Goal: Information Seeking & Learning: Check status

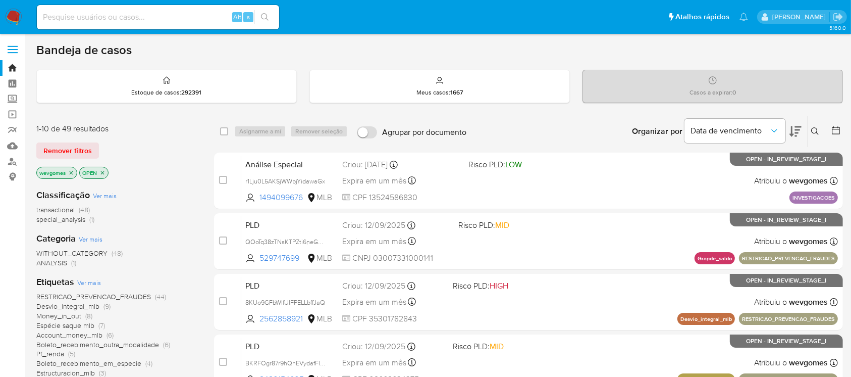
click at [10, 14] on img at bounding box center [13, 17] width 17 height 17
click at [73, 175] on icon "close-filter" at bounding box center [71, 173] width 6 height 6
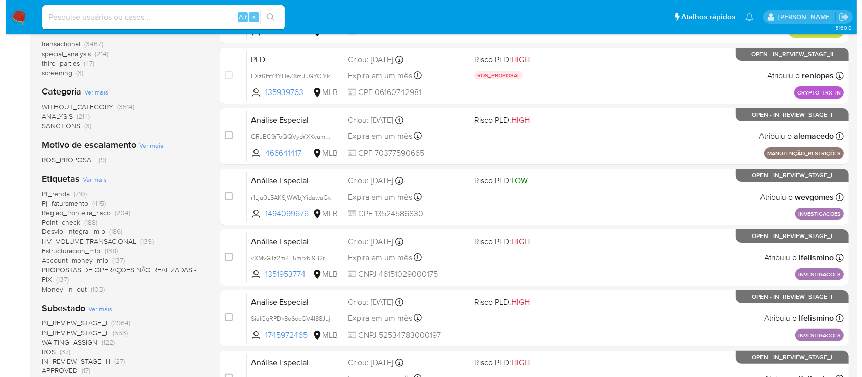
scroll to position [179, 0]
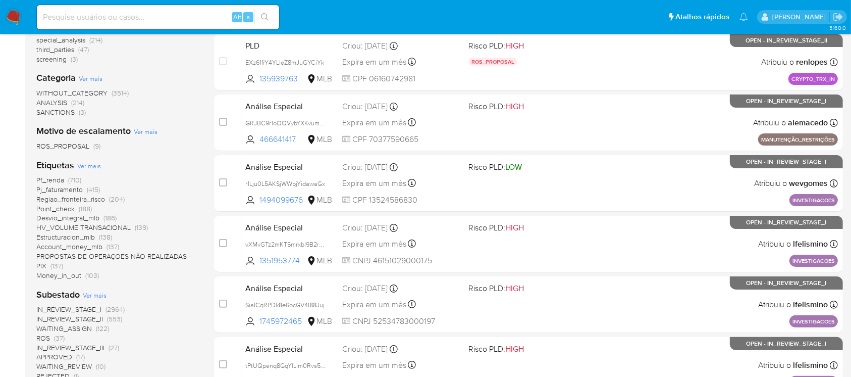
click at [87, 167] on span "Ver mais" at bounding box center [89, 165] width 24 height 9
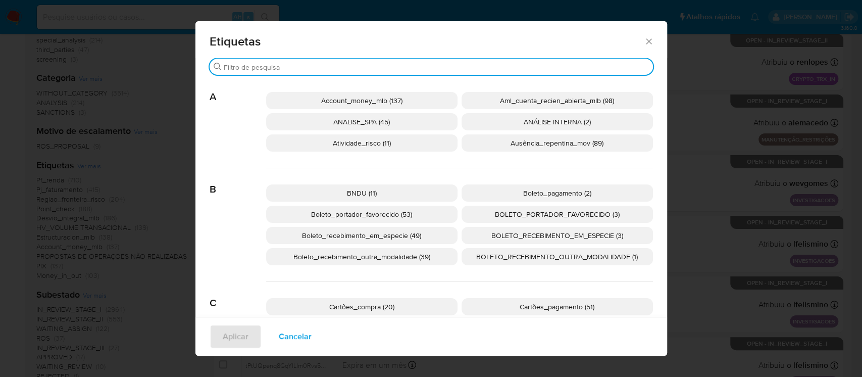
click at [282, 69] on input "Buscar" at bounding box center [436, 67] width 425 height 9
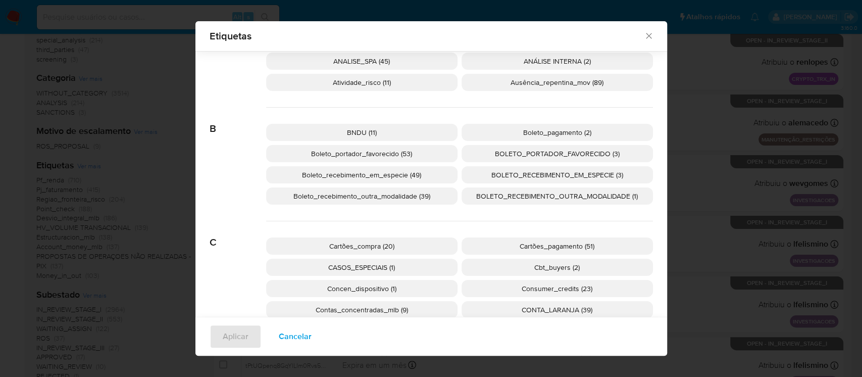
scroll to position [82, 0]
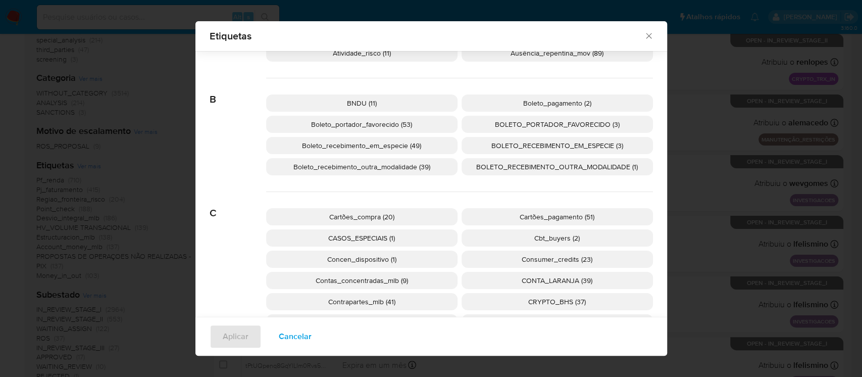
click at [342, 262] on span "Concen_dispositivo (1)" at bounding box center [361, 259] width 69 height 10
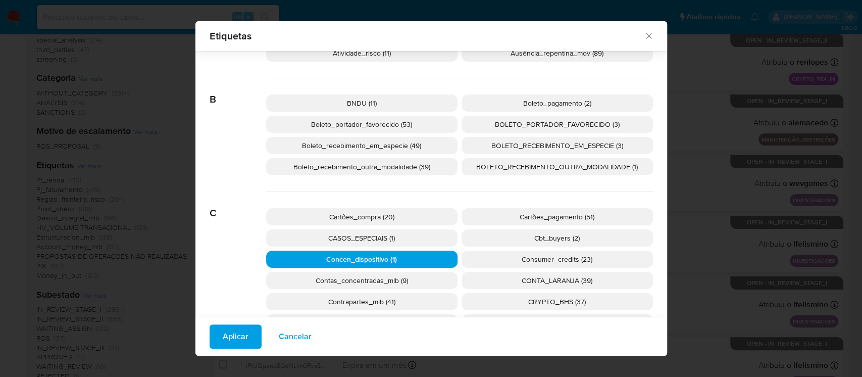
click at [234, 331] on span "Aplicar" at bounding box center [236, 336] width 26 height 22
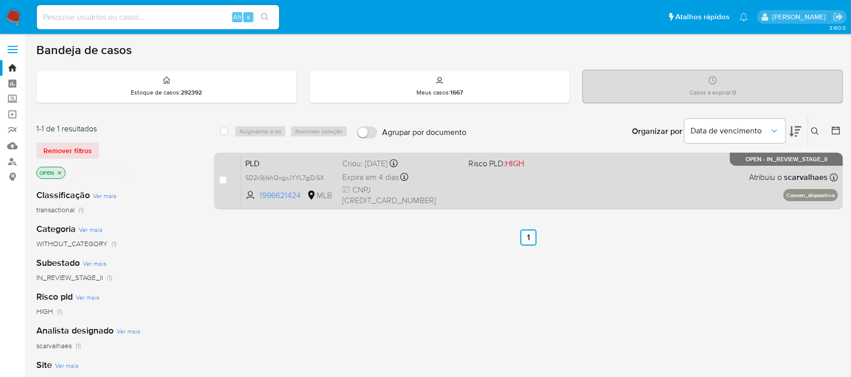
click at [480, 197] on div "PLD SD2k9j1shQxgxJYYL7gjDiSX 1996621424 MLB Risco PLD: HIGH Criou: 12/08/2025 C…" at bounding box center [539, 180] width 597 height 51
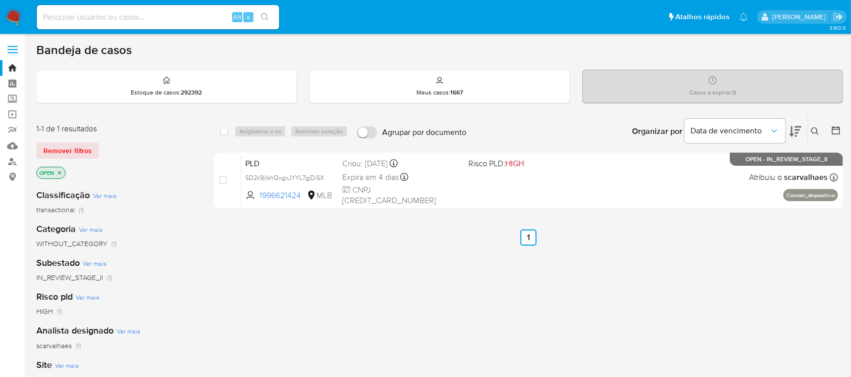
click at [125, 172] on icon "close-filter" at bounding box center [125, 173] width 6 height 6
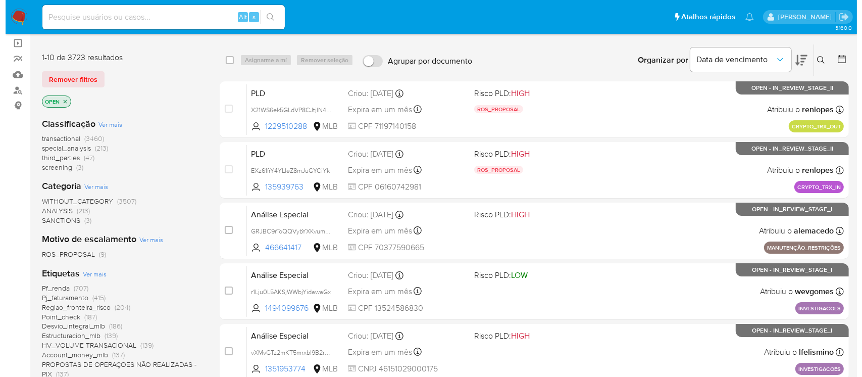
scroll to position [89, 0]
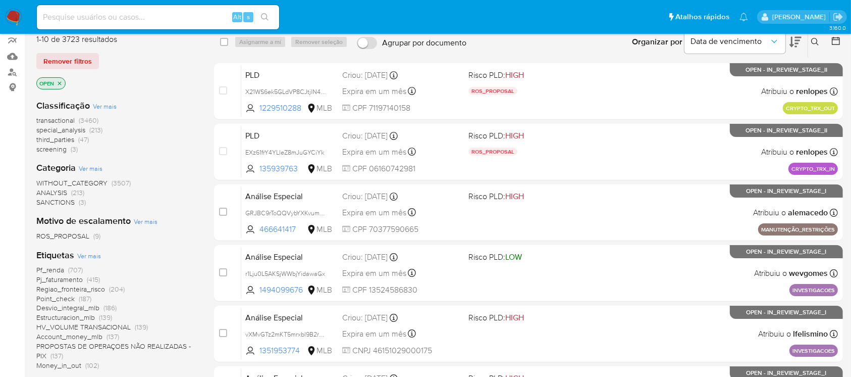
click at [91, 253] on span "Ver mais" at bounding box center [89, 255] width 24 height 9
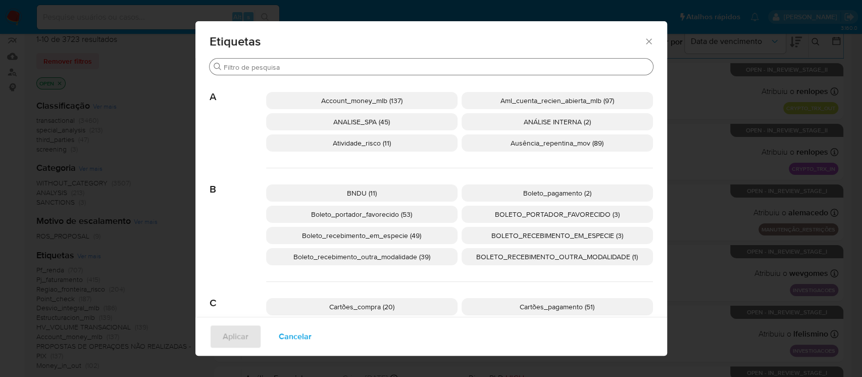
click at [315, 63] on input "Buscar" at bounding box center [436, 67] width 425 height 9
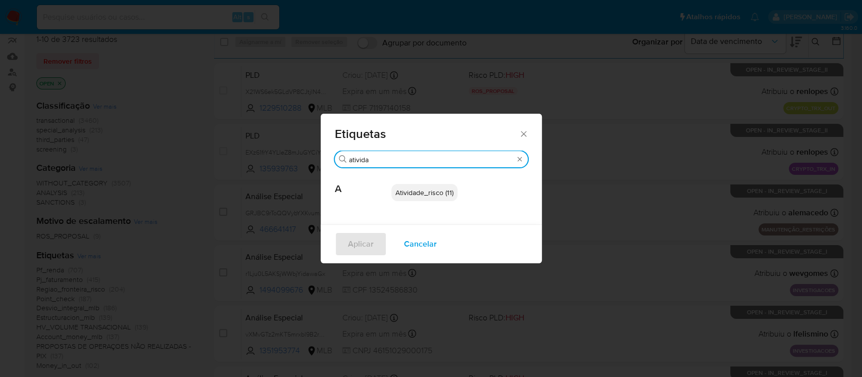
type input "ativida"
click at [412, 195] on span "Atividade_risco (11)" at bounding box center [424, 192] width 58 height 10
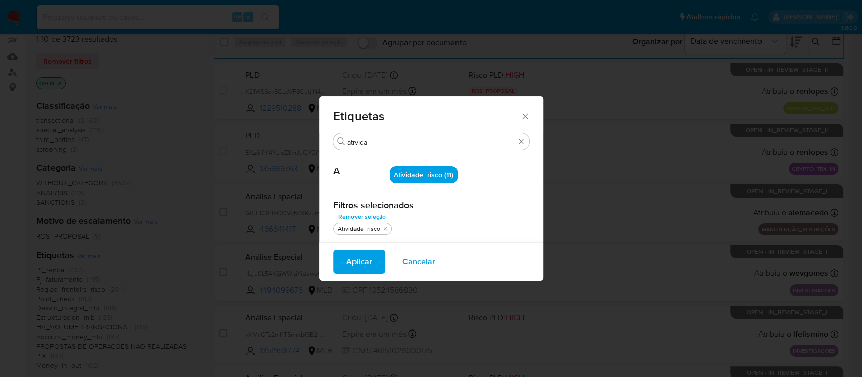
click at [353, 264] on span "Aplicar" at bounding box center [359, 261] width 26 height 22
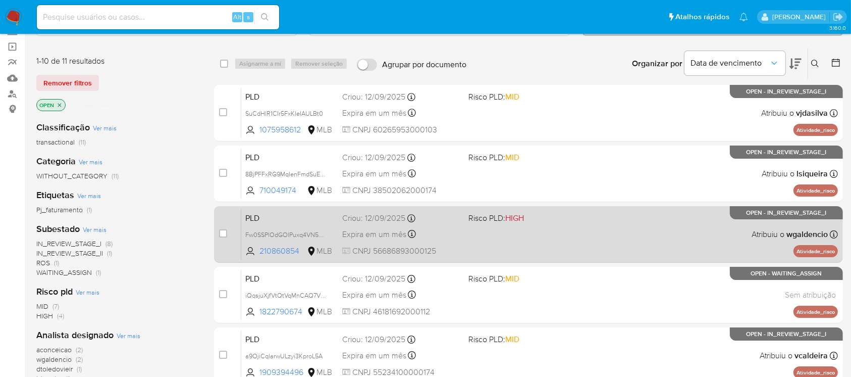
scroll to position [89, 0]
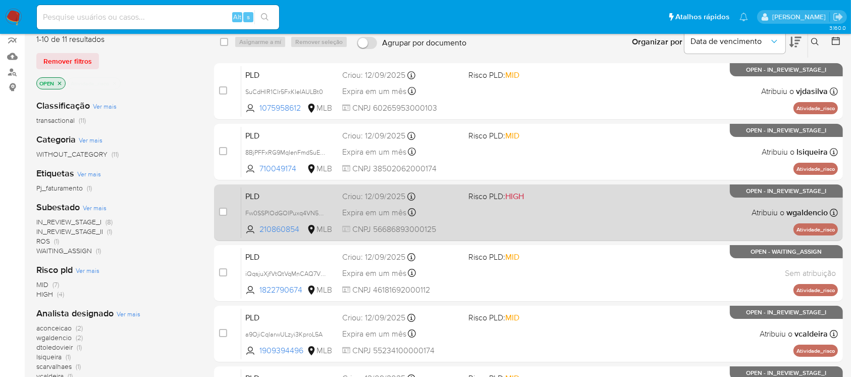
click at [513, 231] on div "PLD Fw0SSPlOdGOIPuxq4VN5Z5IU 210860854 MLB Risco PLD: HIGH Criou: 12/09/2025 Cr…" at bounding box center [539, 212] width 597 height 51
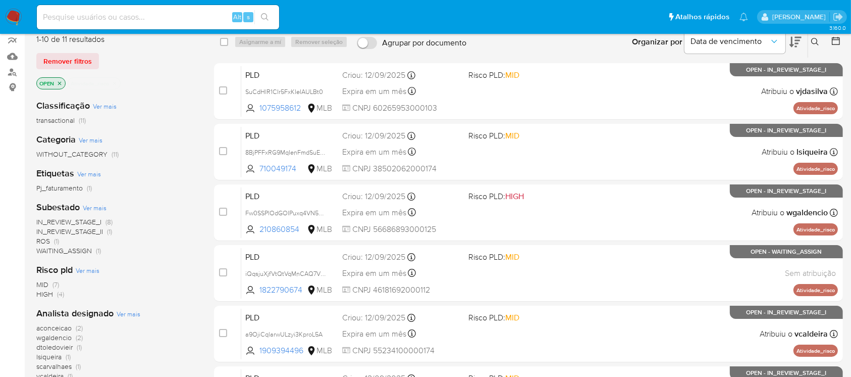
click at [113, 81] on icon "close-filter" at bounding box center [115, 83] width 6 height 6
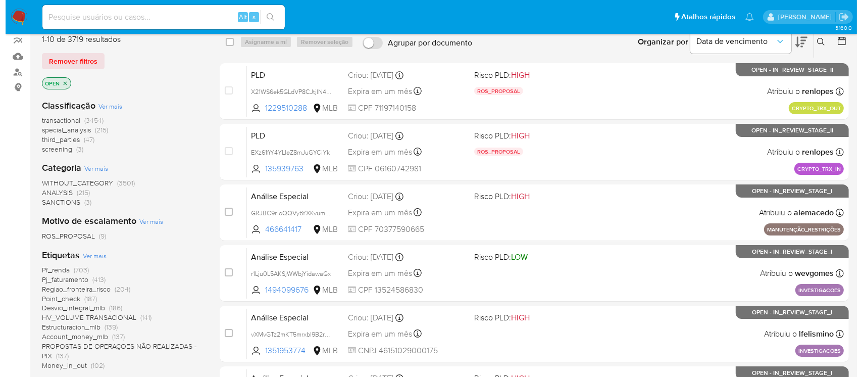
scroll to position [179, 0]
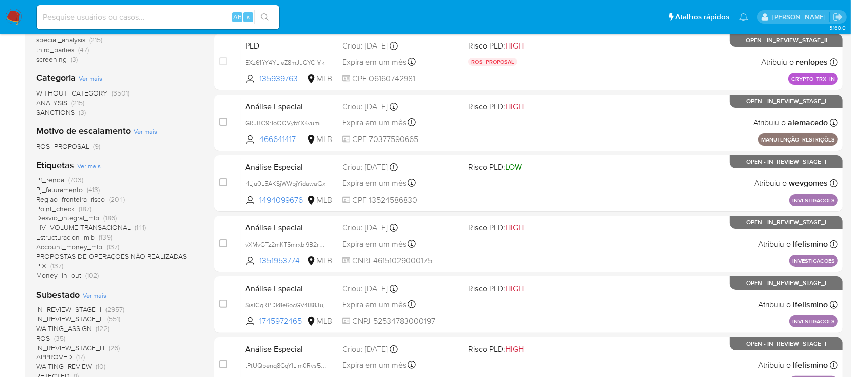
click at [86, 165] on span "Ver mais" at bounding box center [89, 165] width 24 height 9
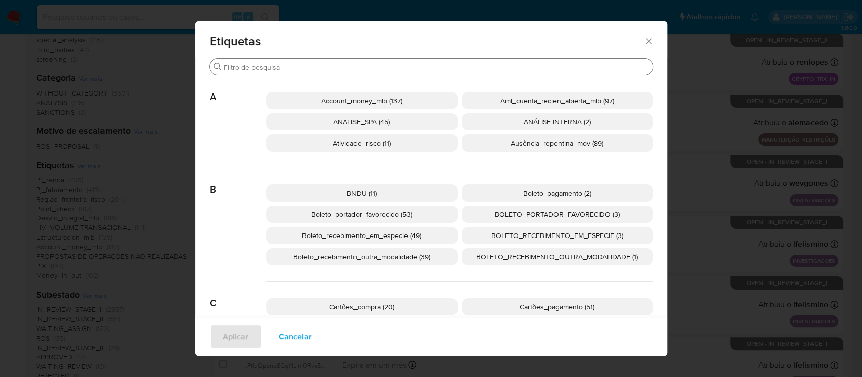
click at [295, 72] on div "Buscar" at bounding box center [430, 67] width 443 height 16
click at [293, 70] on input "Buscar" at bounding box center [436, 67] width 425 height 9
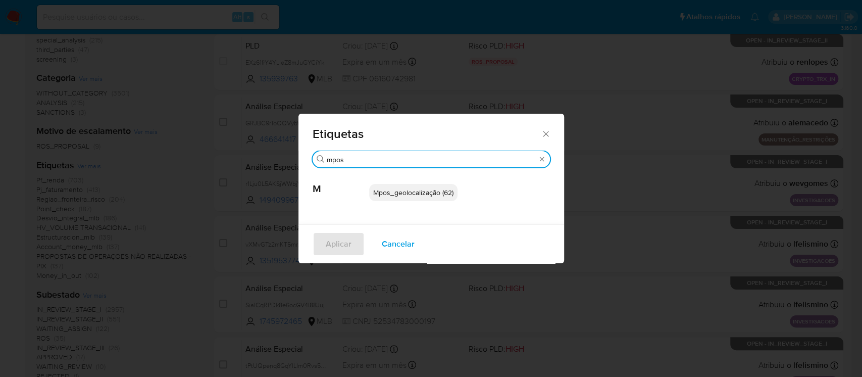
type input "mpos"
click at [414, 197] on p "Mpos_geolocalização (62)" at bounding box center [413, 192] width 88 height 17
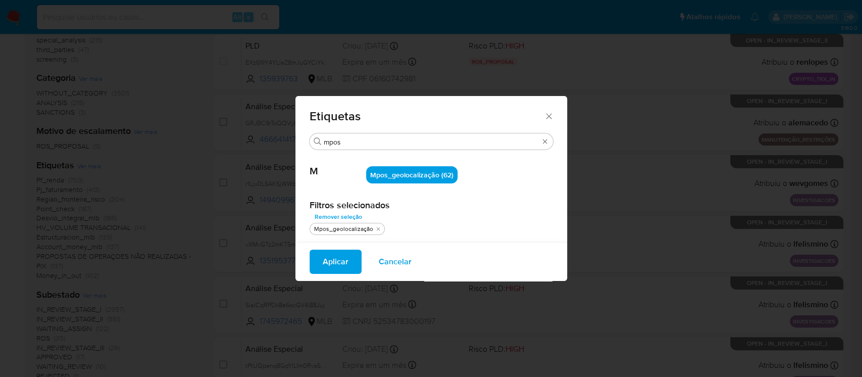
click at [331, 264] on span "Aplicar" at bounding box center [336, 261] width 26 height 22
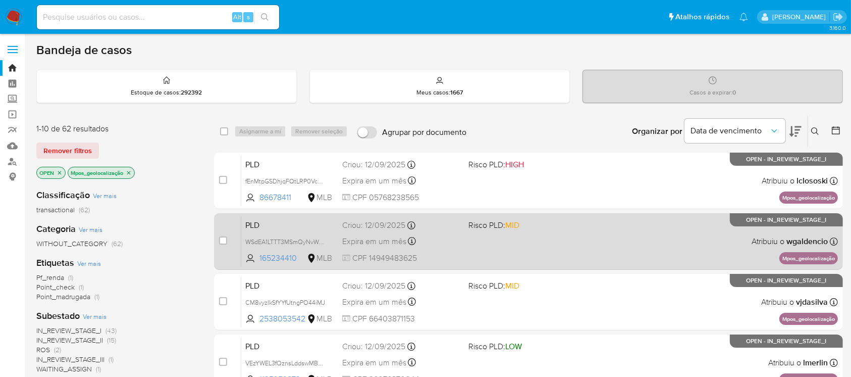
click at [550, 252] on div "PLD WSdEA1LTTT3MSmQyNvWo3vuU 165234410 MLB Risco PLD: MID Criou: 12/09/2025 Cri…" at bounding box center [539, 241] width 597 height 51
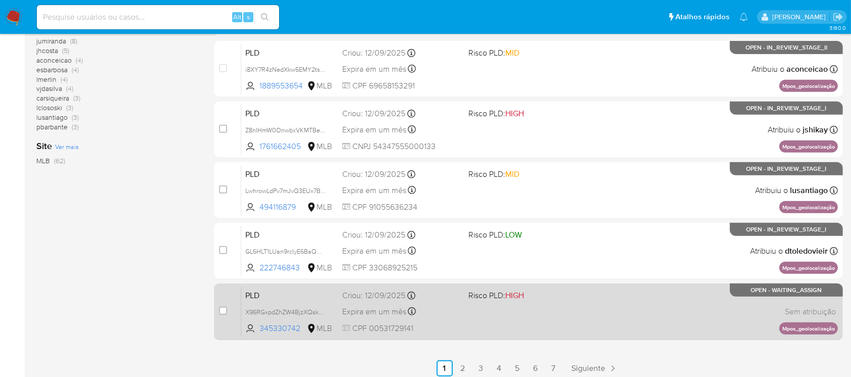
scroll to position [448, 0]
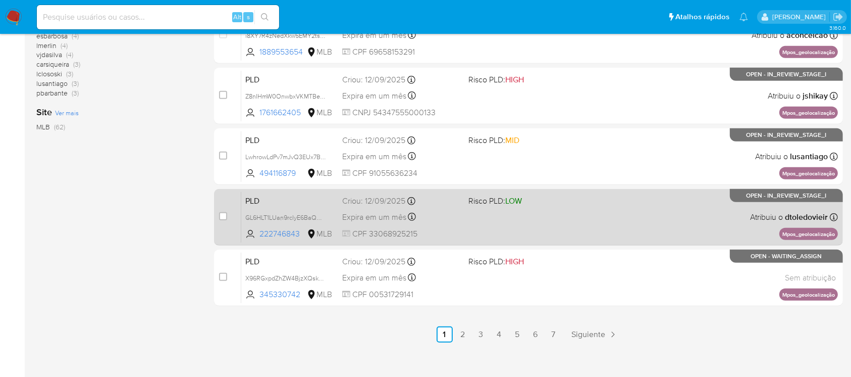
click at [507, 221] on div "PLD GL6HLT1LUan9rclyE6BaQDc2 222746843 MLB Risco PLD: LOW Criou: 12/09/2025 Cri…" at bounding box center [539, 216] width 597 height 51
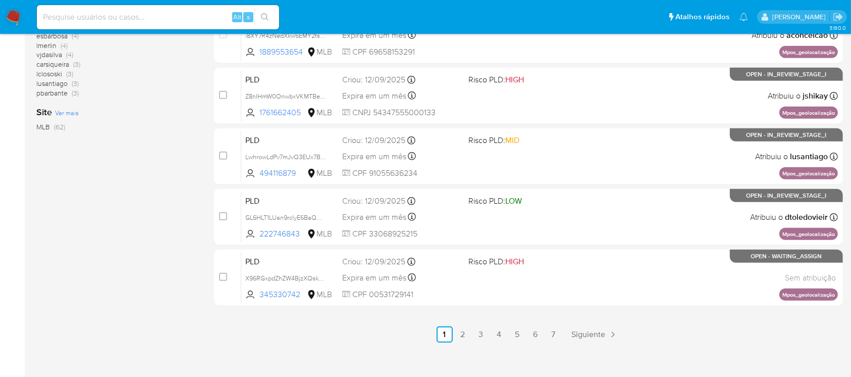
click at [10, 20] on img at bounding box center [13, 17] width 17 height 17
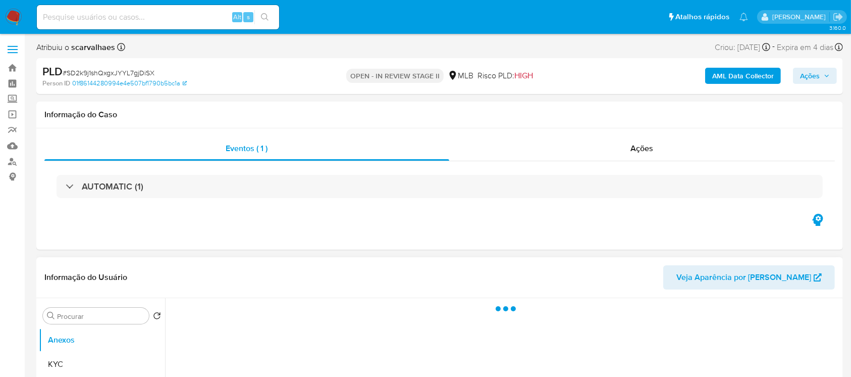
select select "10"
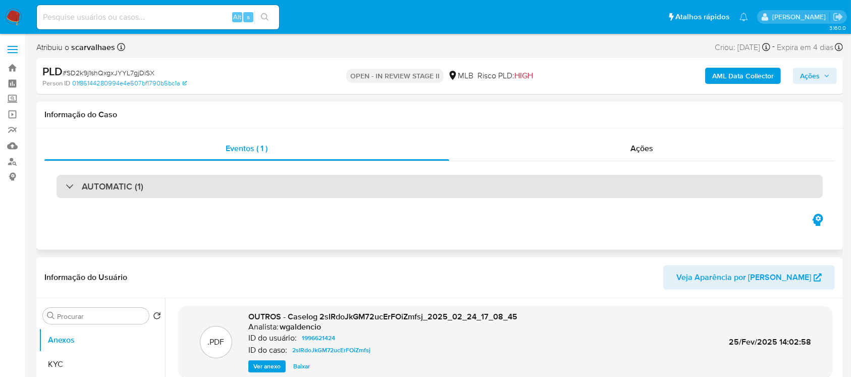
click at [296, 178] on div "AUTOMATIC (1)" at bounding box center [440, 186] width 766 height 23
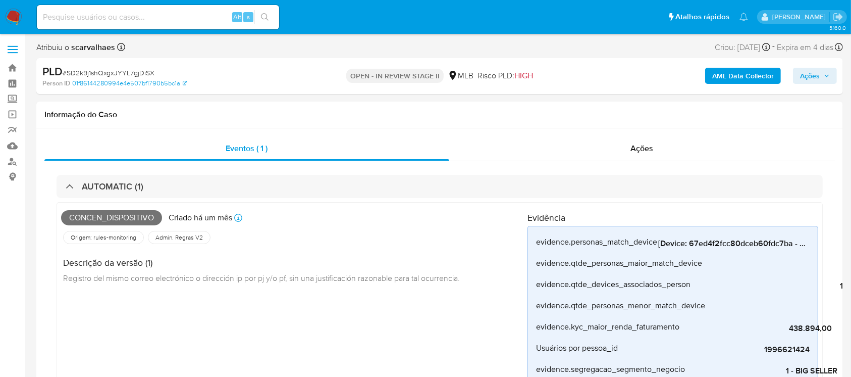
click at [12, 15] on img at bounding box center [13, 17] width 17 height 17
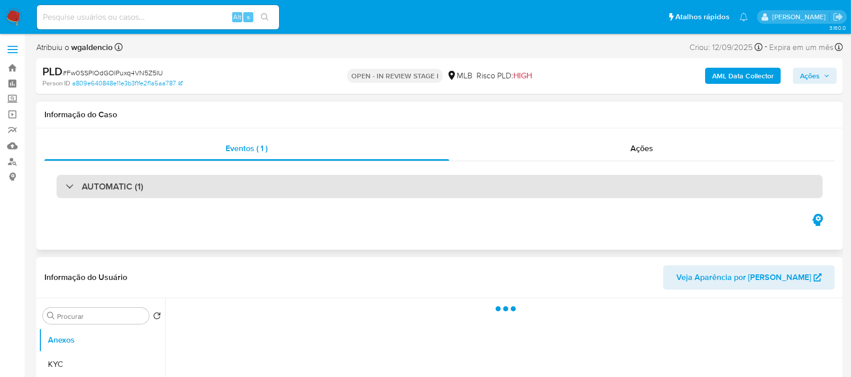
click at [344, 182] on div "AUTOMATIC (1)" at bounding box center [440, 186] width 766 height 23
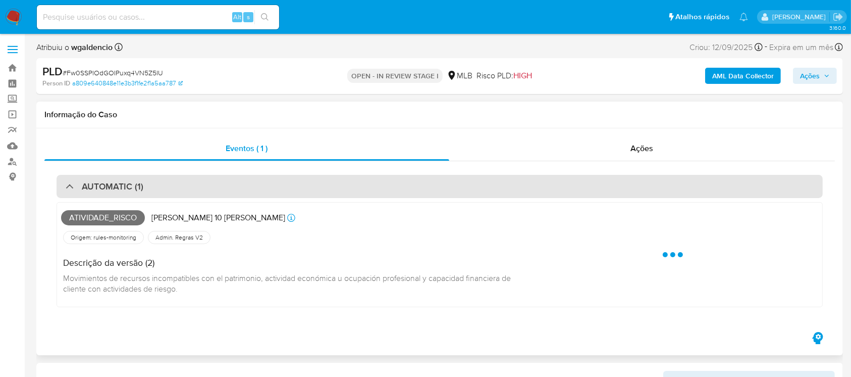
select select "10"
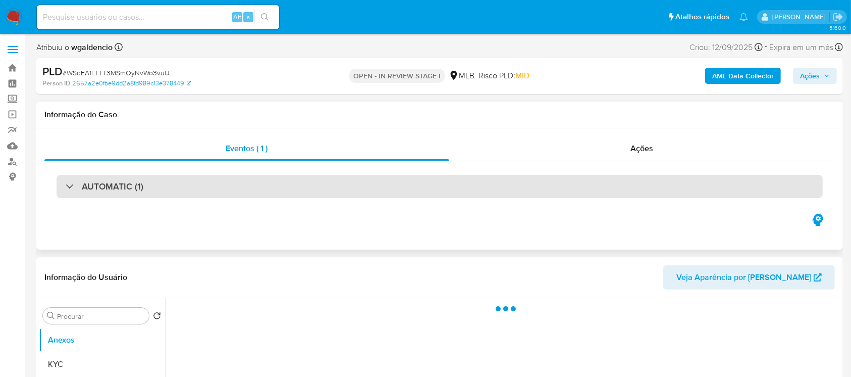
click at [264, 188] on div "AUTOMATIC (1)" at bounding box center [440, 186] width 766 height 23
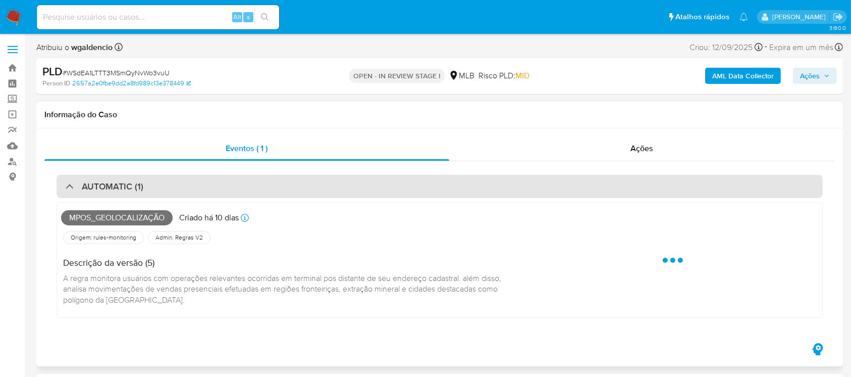
select select "10"
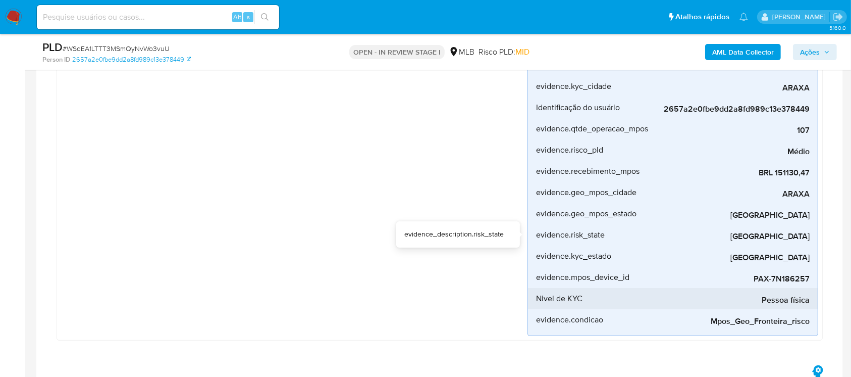
scroll to position [269, 0]
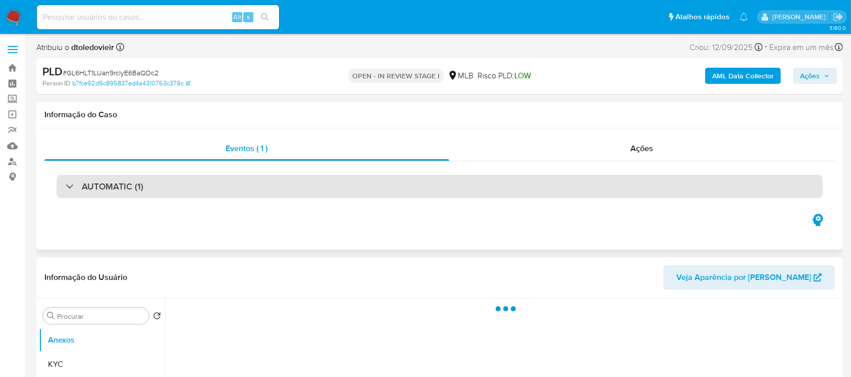
click at [308, 193] on div "AUTOMATIC (1)" at bounding box center [440, 186] width 766 height 23
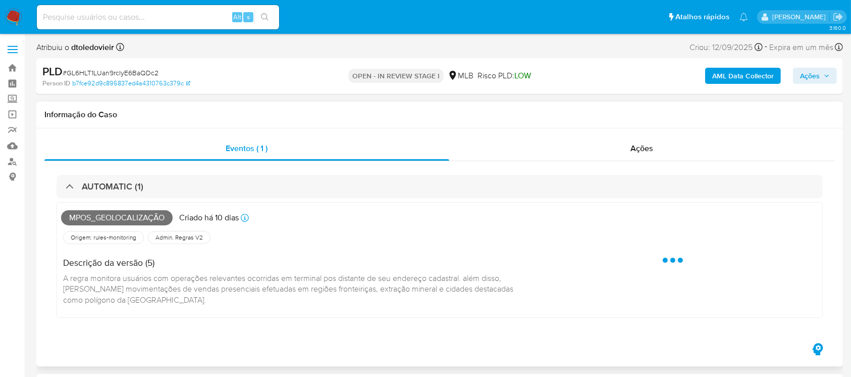
select select "10"
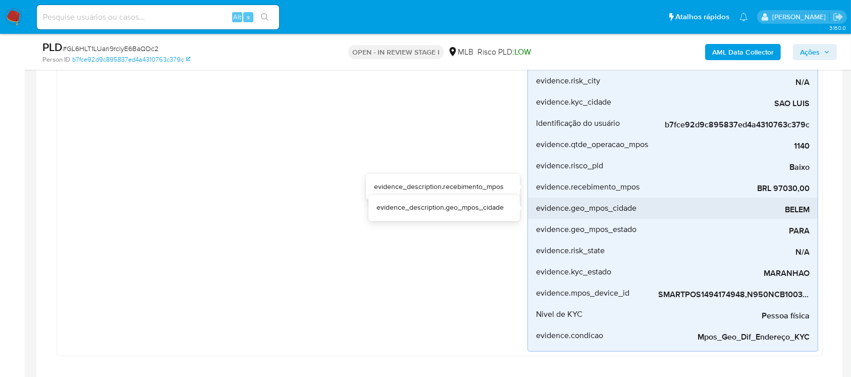
scroll to position [359, 0]
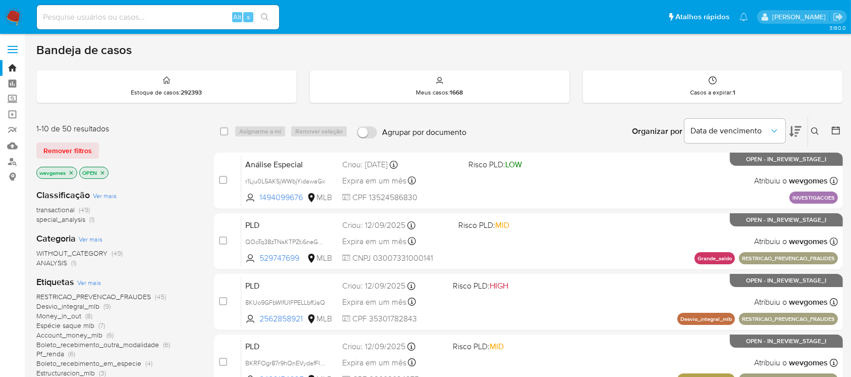
click at [11, 21] on img at bounding box center [13, 17] width 17 height 17
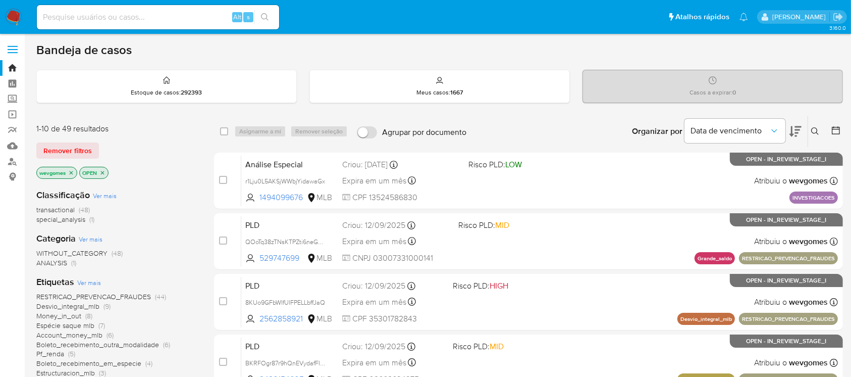
click at [72, 173] on icon "close-filter" at bounding box center [71, 173] width 6 height 6
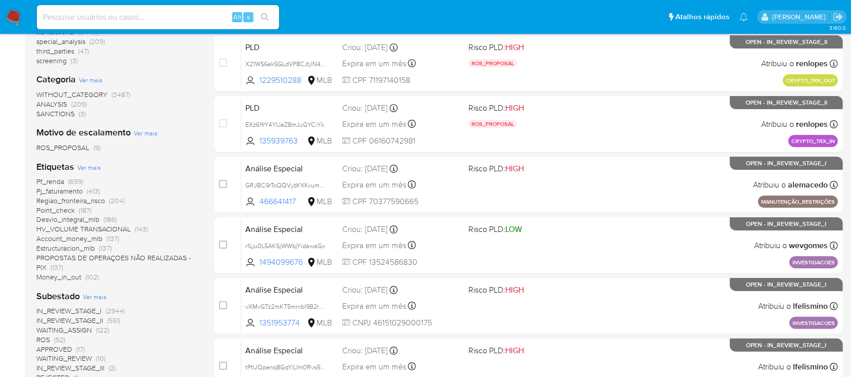
scroll to position [179, 0]
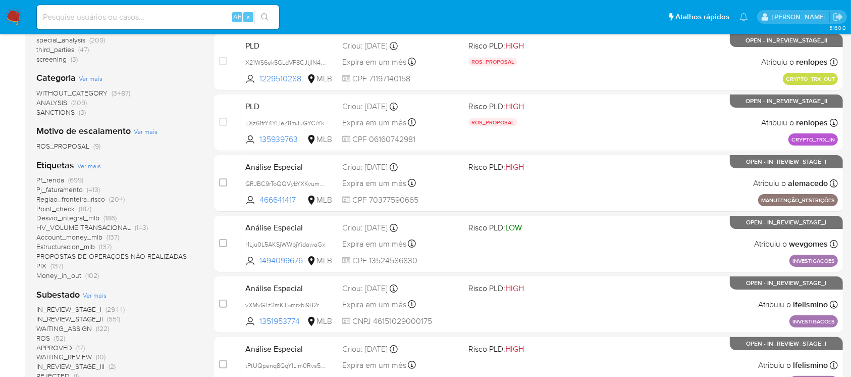
click at [55, 179] on span "Pf_renda" at bounding box center [50, 180] width 28 height 10
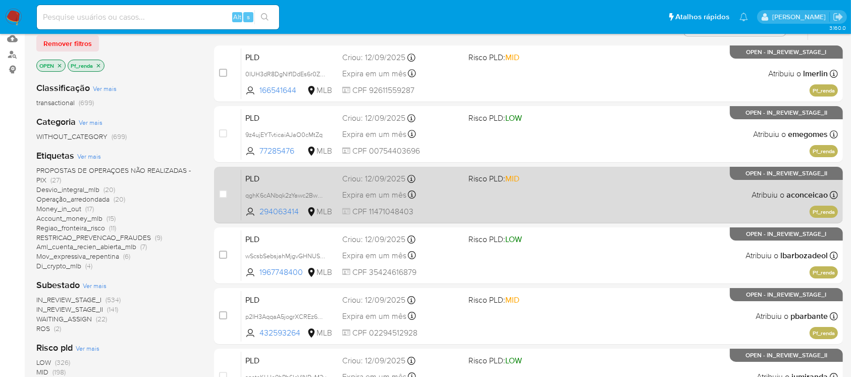
scroll to position [89, 0]
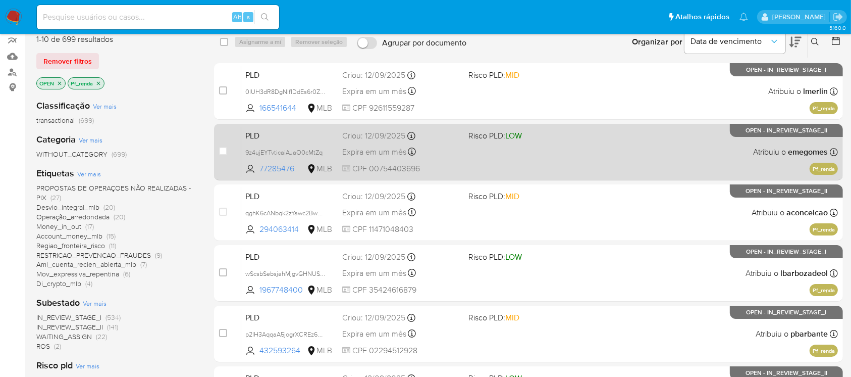
click at [505, 163] on div "PLD 9z4ujEYTvticaiAJaO0cMtZq 77285476 MLB Risco PLD: LOW Criou: 12/09/2025 Crio…" at bounding box center [539, 151] width 597 height 51
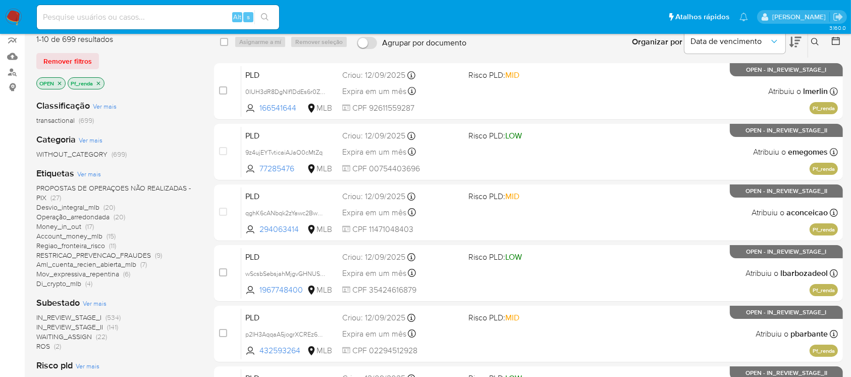
click at [113, 9] on div "Alt s" at bounding box center [158, 17] width 242 height 24
click at [115, 14] on input at bounding box center [158, 17] width 242 height 13
paste input "1506221414"
type input "1506221414"
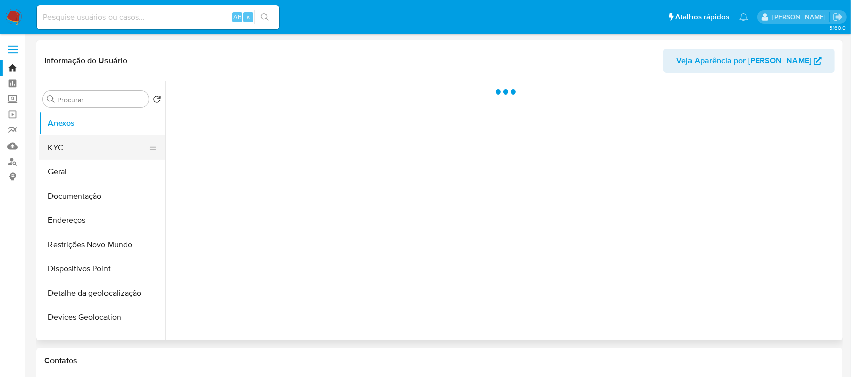
click at [73, 138] on button "KYC" at bounding box center [98, 147] width 118 height 24
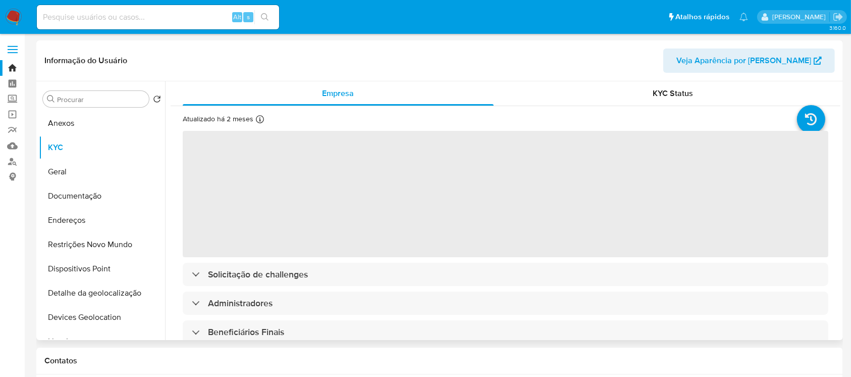
select select "10"
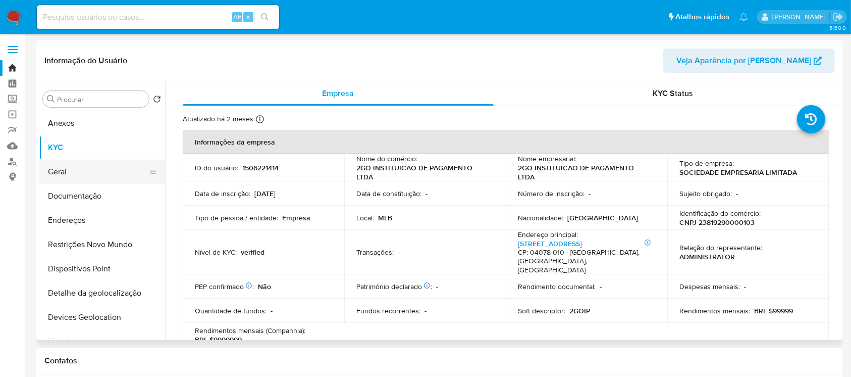
click at [57, 171] on button "Geral" at bounding box center [98, 171] width 118 height 24
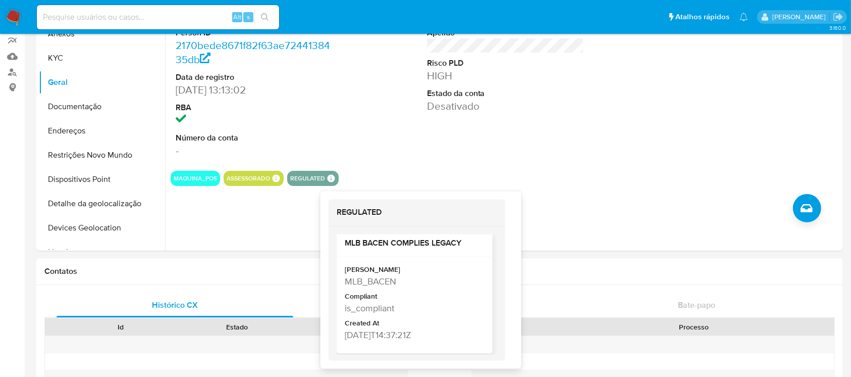
scroll to position [8, 0]
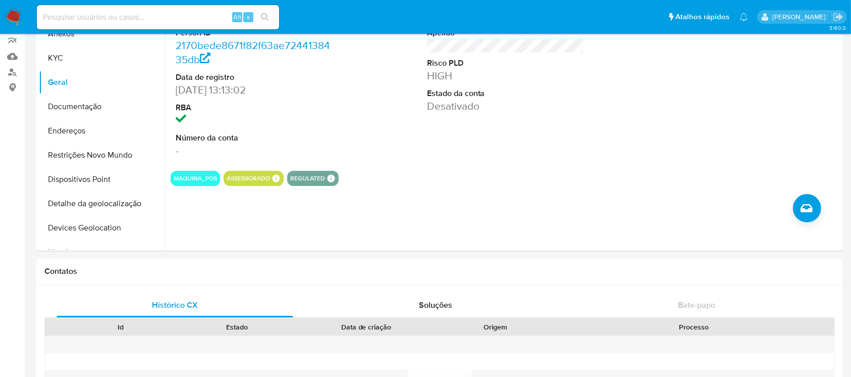
click at [603, 144] on div "ID do usuário 1506221414 Person ID 2170bede8671f82f63ae7244138435db Data de reg…" at bounding box center [506, 77] width 670 height 171
click at [95, 12] on input at bounding box center [158, 17] width 242 height 13
paste input "87240116"
type input "87240116"
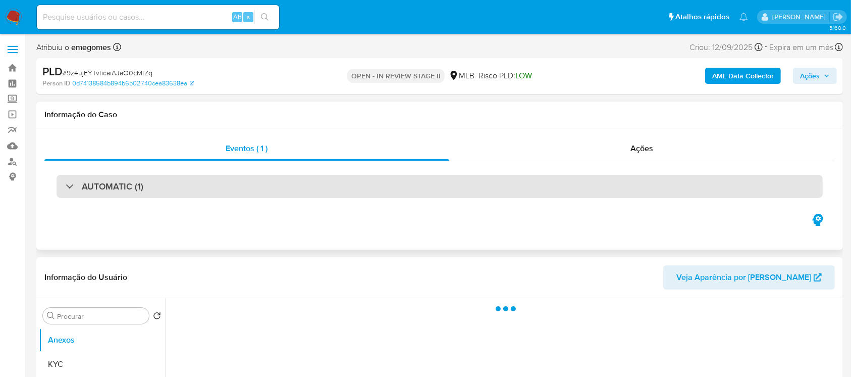
click at [263, 184] on div "AUTOMATIC (1)" at bounding box center [440, 186] width 766 height 23
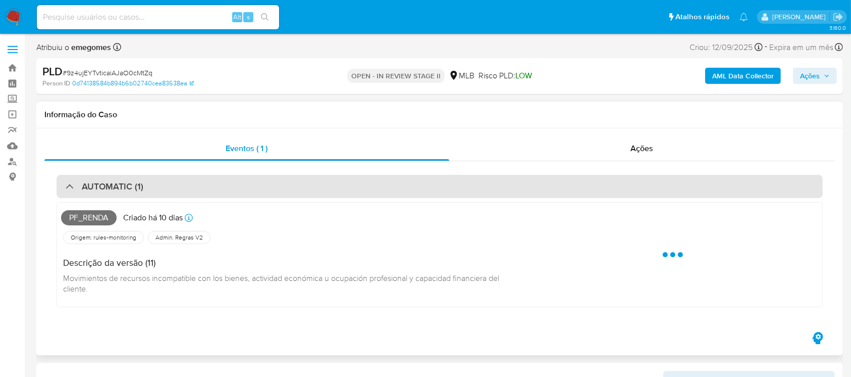
select select "10"
